Goal: Task Accomplishment & Management: Use online tool/utility

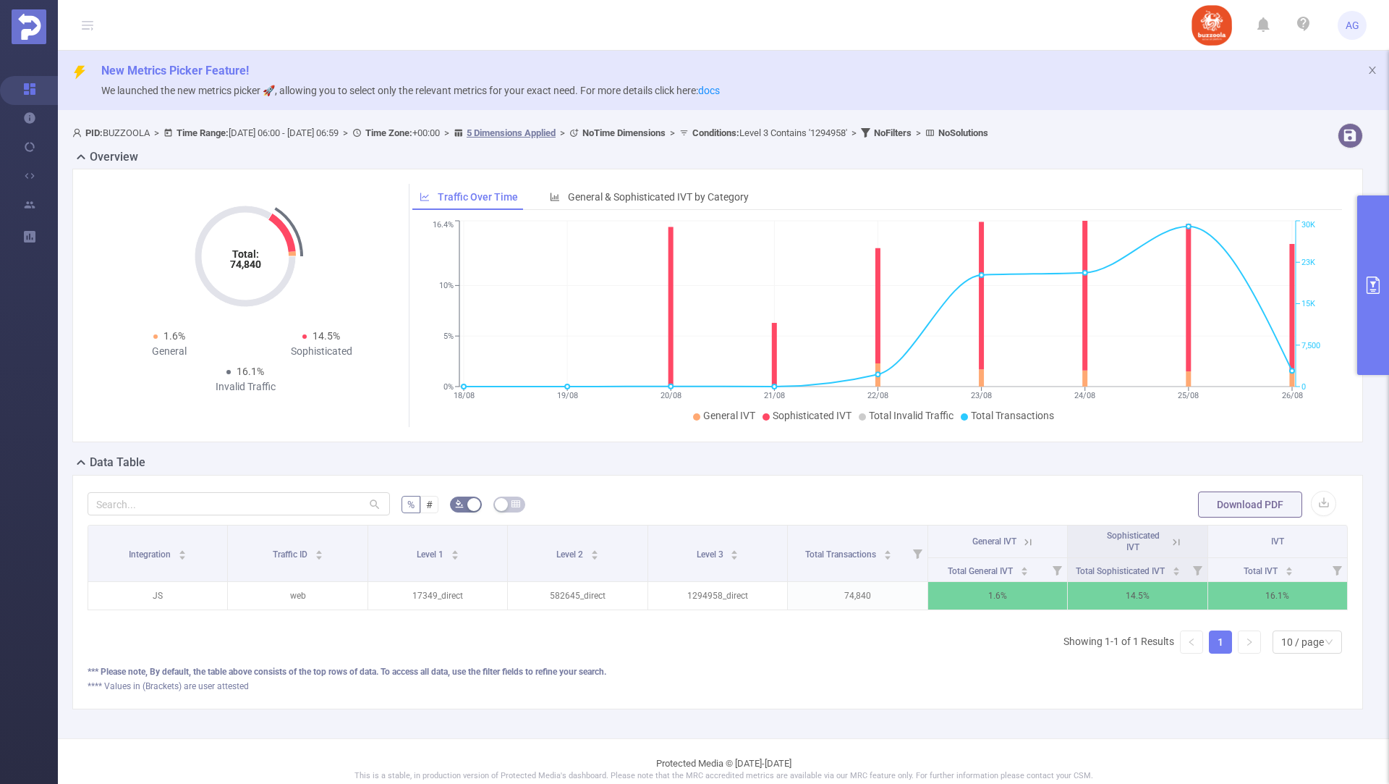
scroll to position [0, 3]
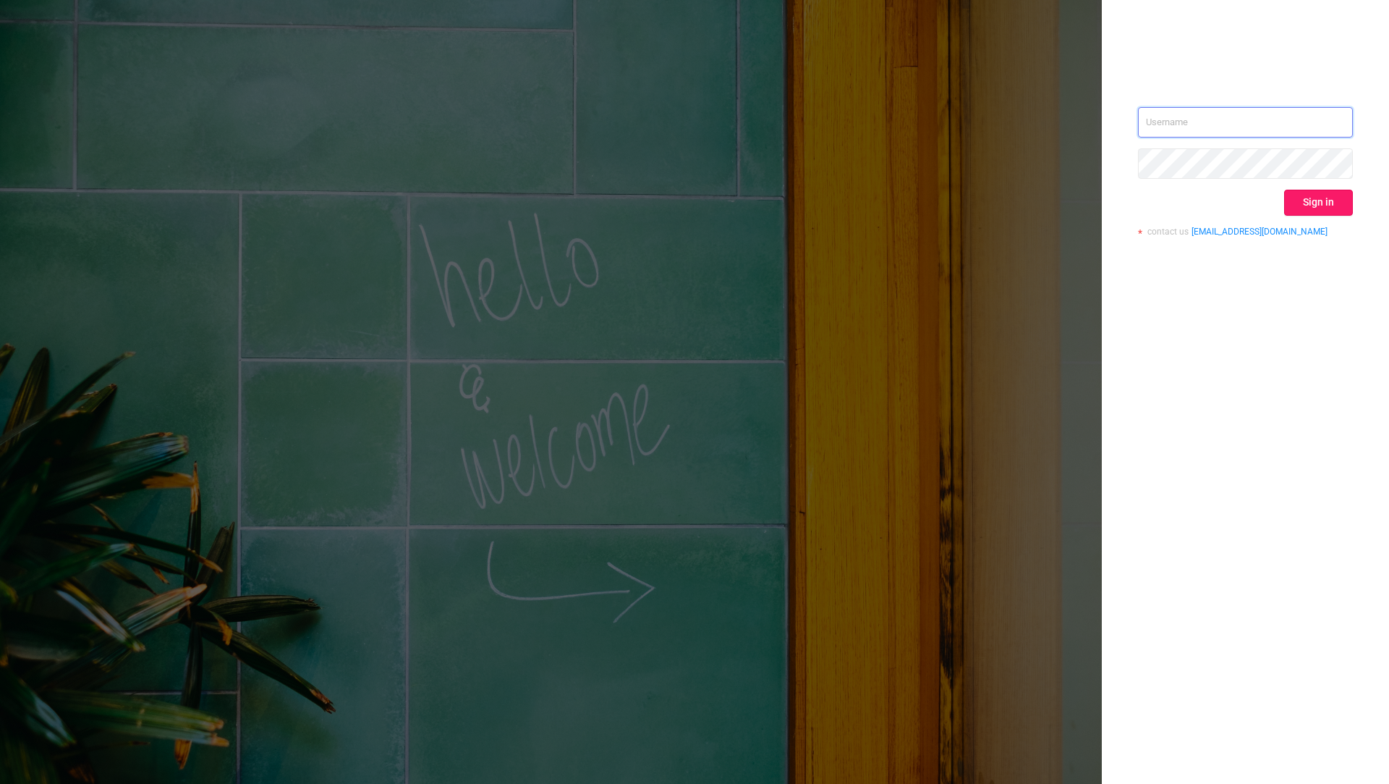
type input "[EMAIL_ADDRESS][DOMAIN_NAME]"
click at [1331, 200] on button "Sign in" at bounding box center [1318, 203] width 69 height 26
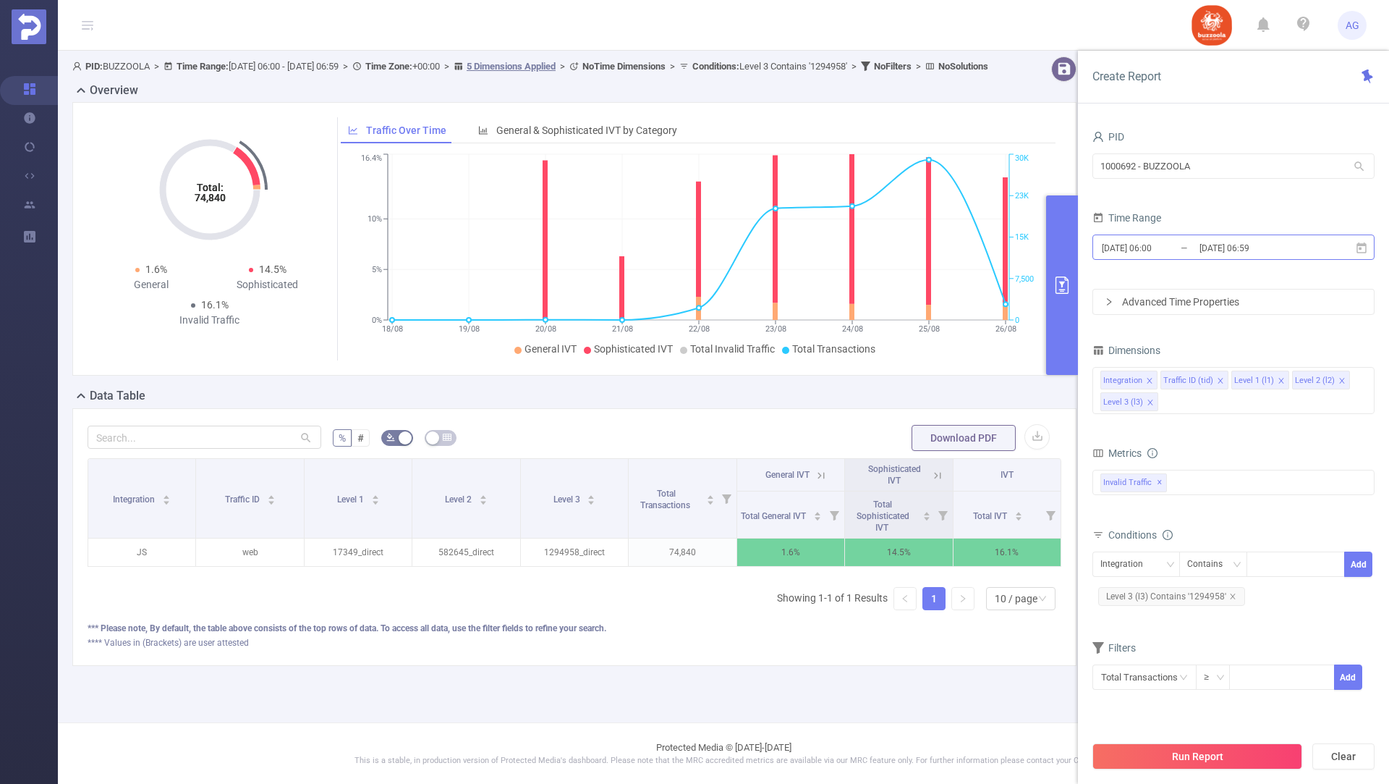
click at [1182, 245] on input "[DATE] 06:00" at bounding box center [1159, 248] width 117 height 20
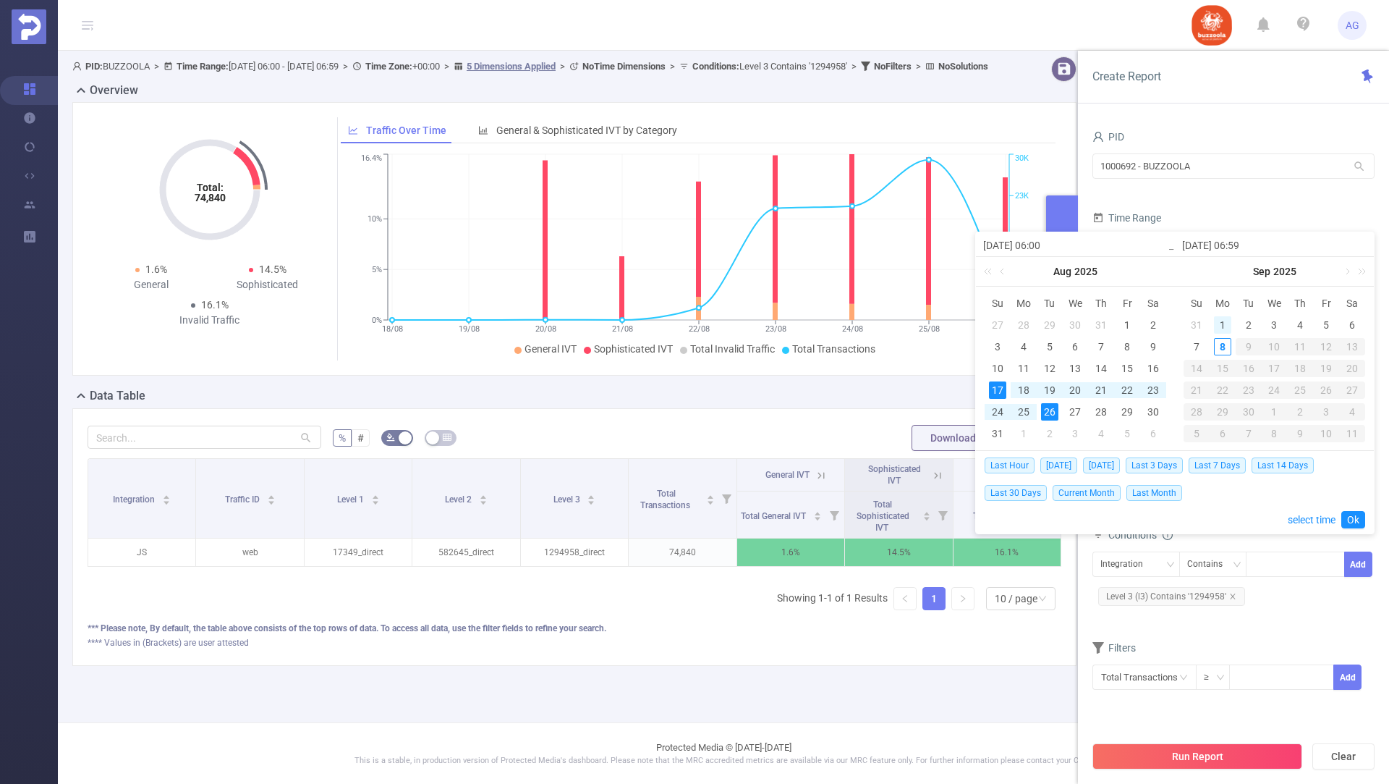
click at [1223, 322] on div "1" at bounding box center [1222, 324] width 17 height 17
click at [1192, 345] on div "7" at bounding box center [1196, 346] width 17 height 17
type input "[DATE] 06:00"
type input "[DATE] 06:59"
type input "[DATE] 06:00"
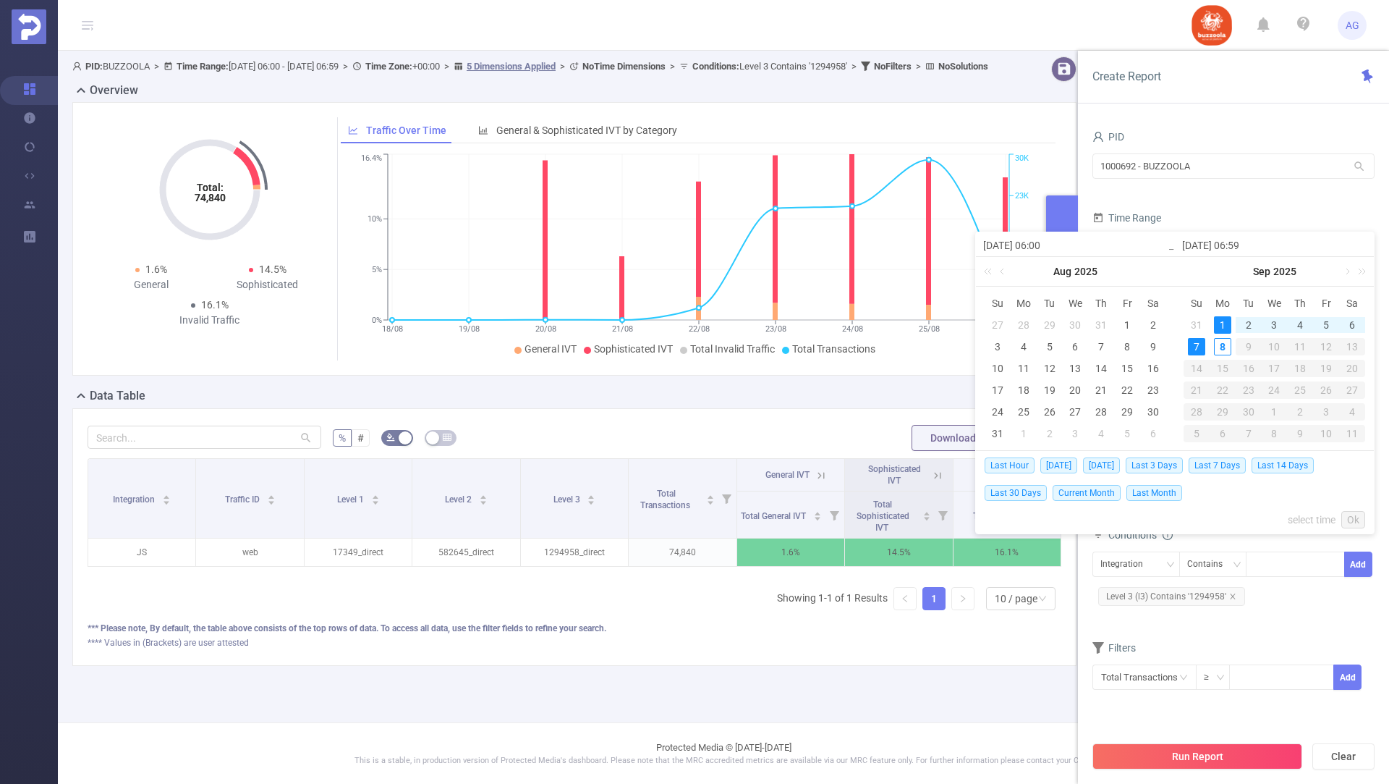
type input "[DATE] 06:59"
click at [1348, 515] on link "Ok" at bounding box center [1354, 519] width 24 height 17
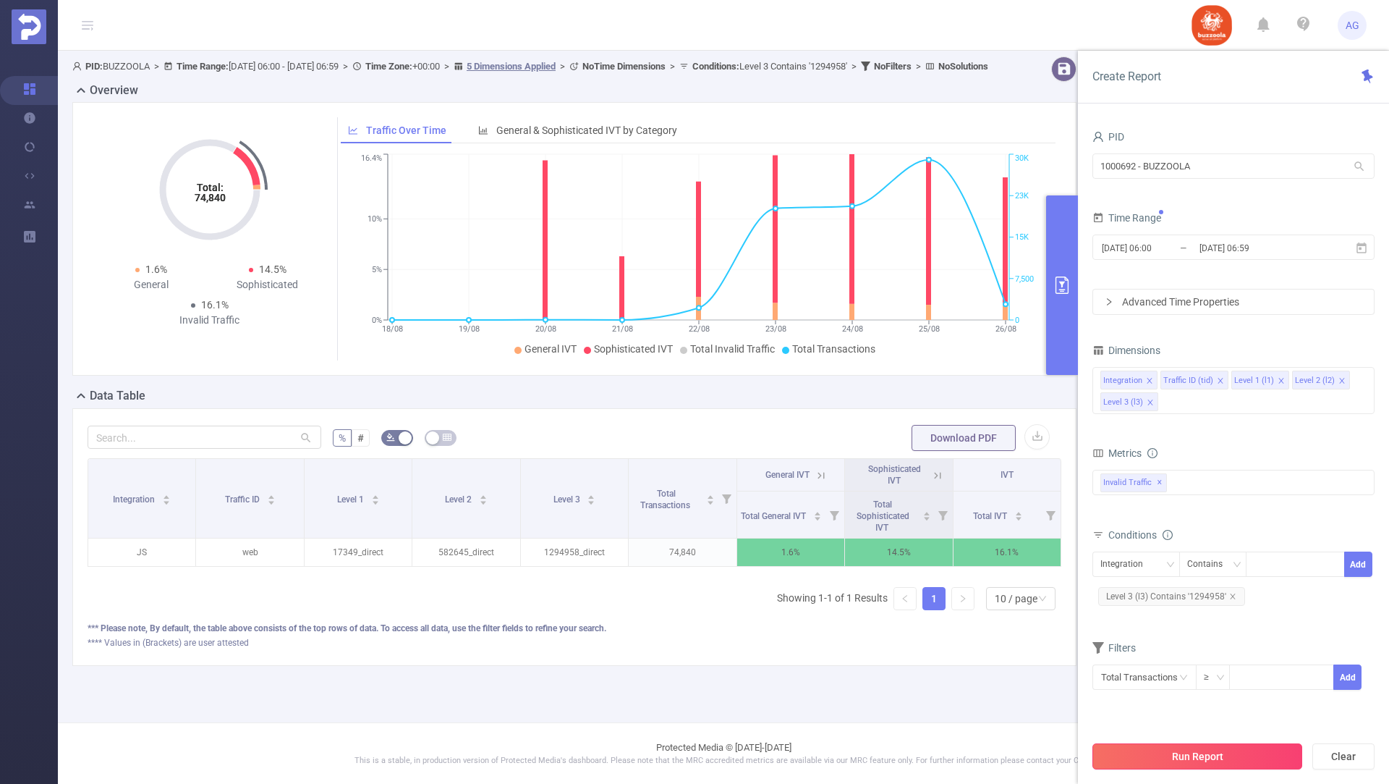
click at [1163, 750] on button "Run Report" at bounding box center [1198, 756] width 210 height 26
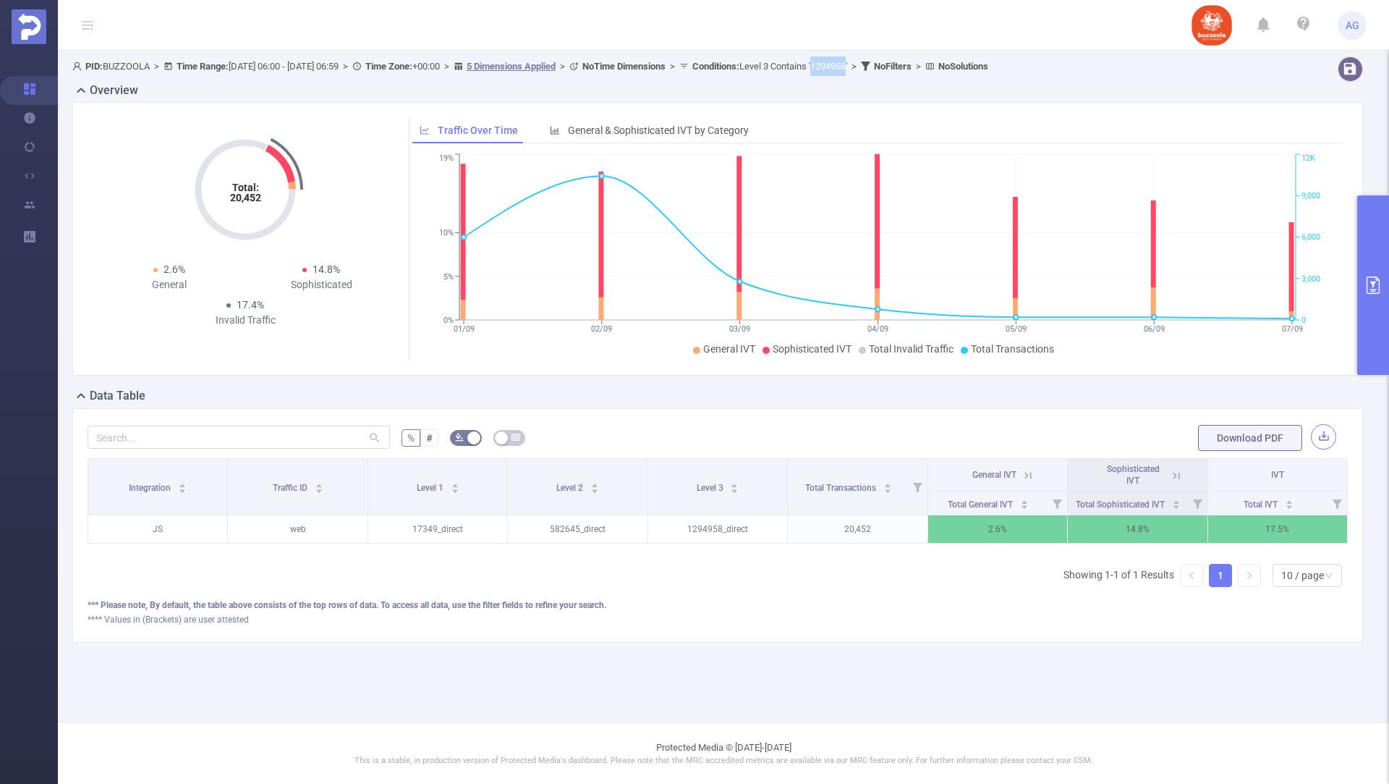
click at [1325, 435] on button "button" at bounding box center [1323, 436] width 25 height 25
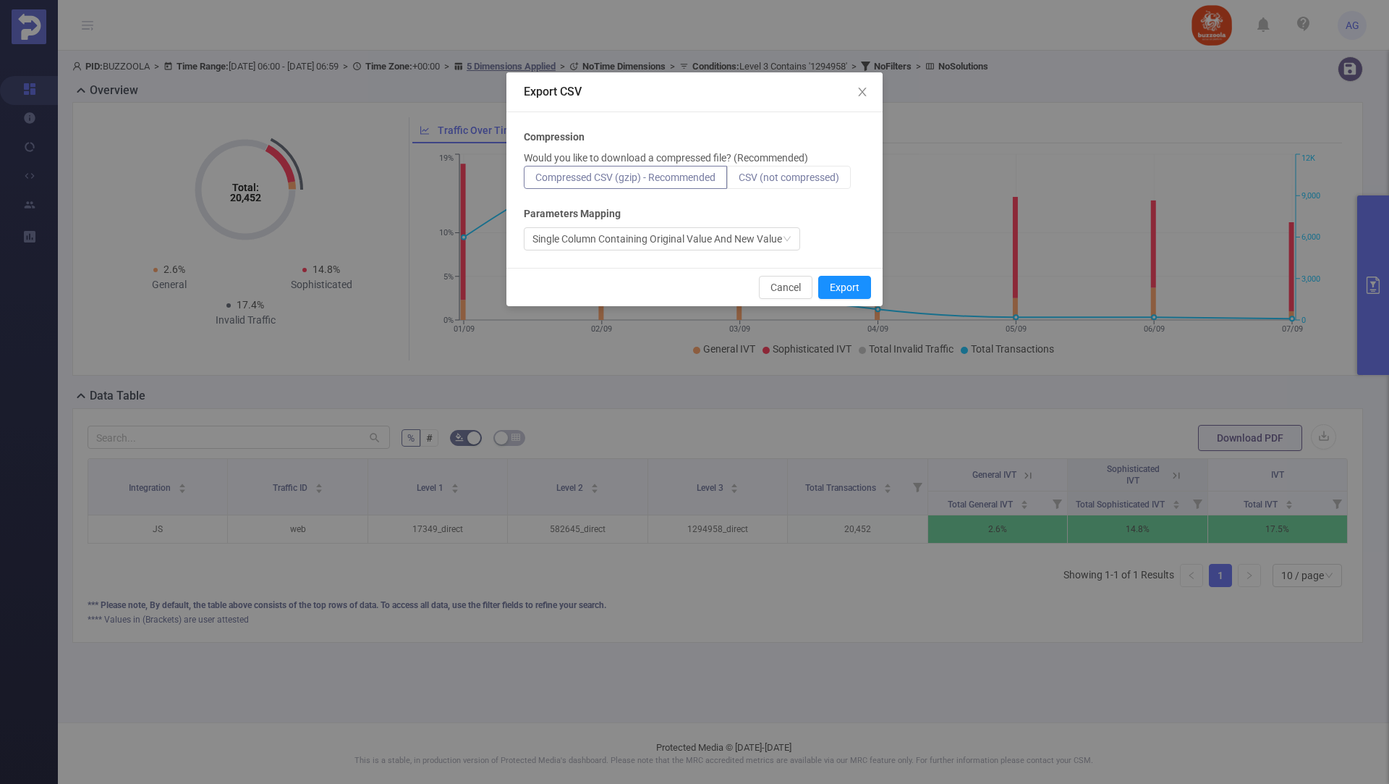
click at [769, 182] on label "CSV (not compressed)" at bounding box center [789, 177] width 124 height 23
click at [739, 181] on input "CSV (not compressed)" at bounding box center [739, 181] width 0 height 0
click at [841, 284] on button "Export" at bounding box center [844, 287] width 53 height 23
